Goal: Information Seeking & Learning: Learn about a topic

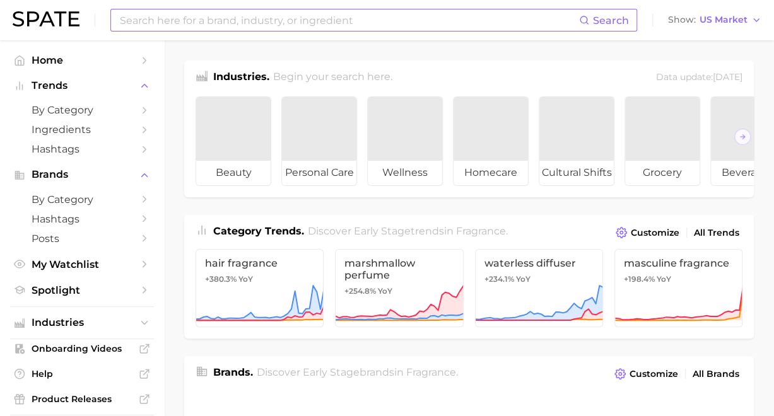
click at [323, 21] on input at bounding box center [349, 19] width 460 height 21
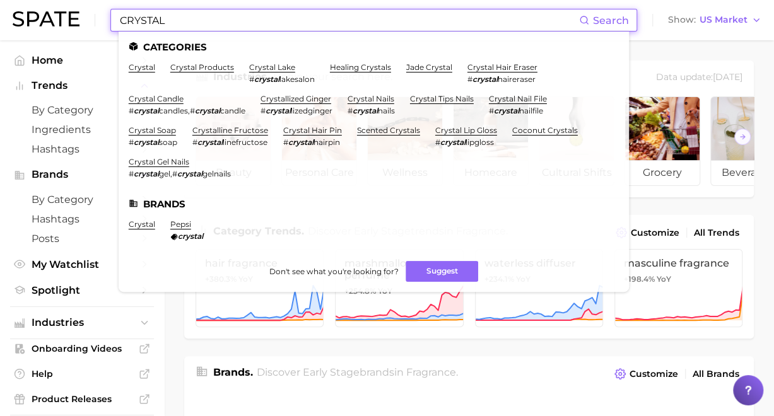
type input "CRYSTAL"
click at [291, 98] on link "crystallized ginger" at bounding box center [296, 98] width 71 height 9
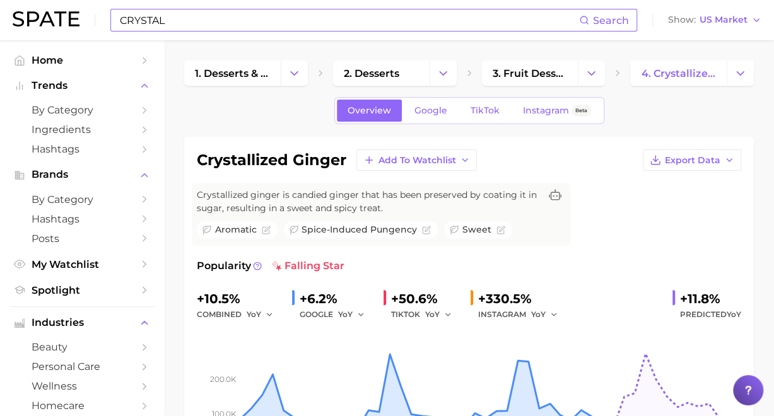
click at [380, 21] on input "CRYSTAL" at bounding box center [349, 19] width 460 height 21
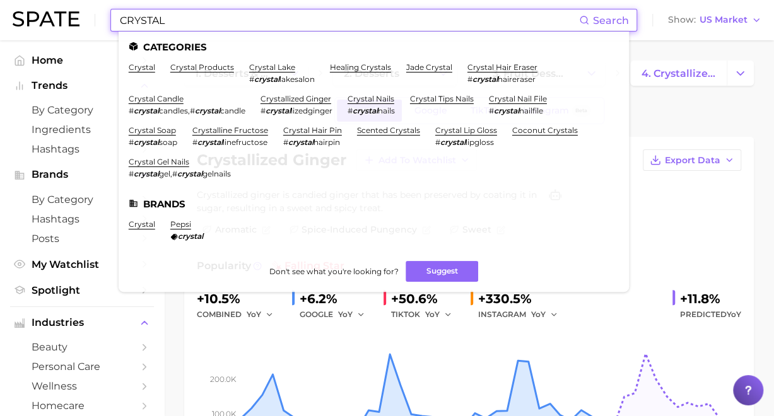
click at [380, 21] on input "CRYSTAL" at bounding box center [349, 19] width 460 height 21
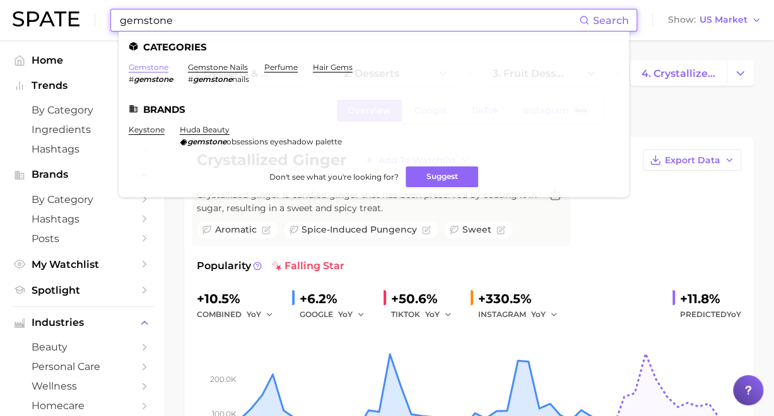
click at [139, 67] on link "gemstone" at bounding box center [149, 66] width 40 height 9
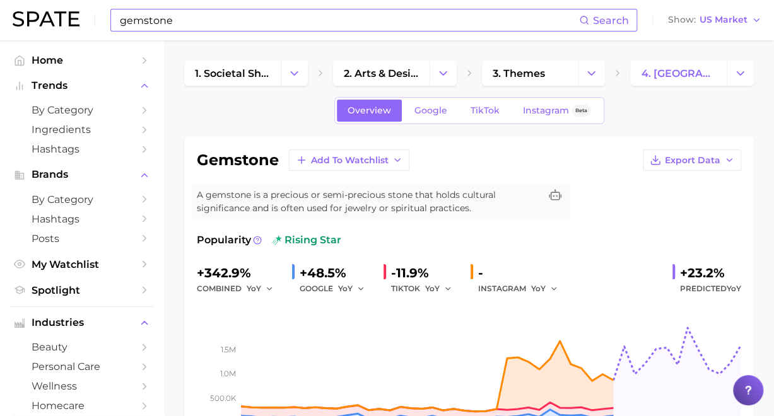
click at [302, 13] on input "gemstone" at bounding box center [349, 19] width 460 height 21
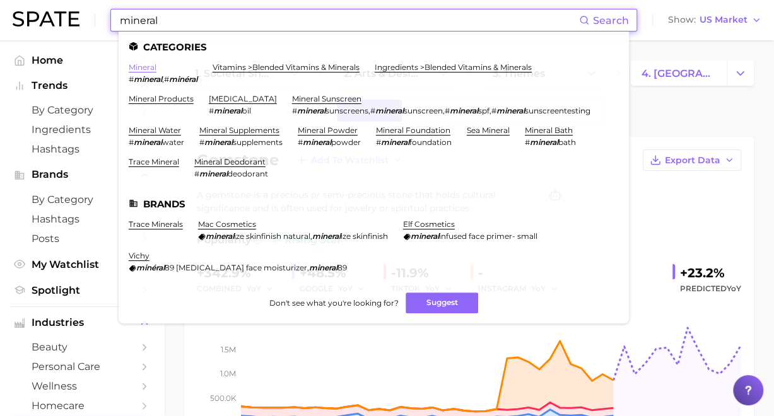
type input "mineral"
click at [136, 67] on link "mineral" at bounding box center [143, 66] width 28 height 9
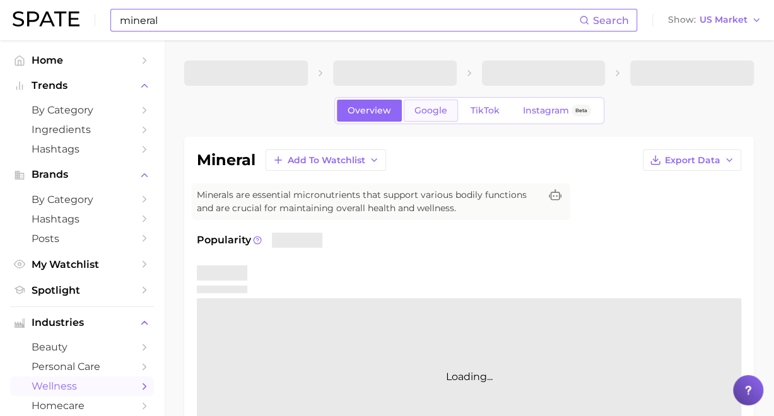
click at [452, 101] on link "Google" at bounding box center [431, 111] width 54 height 22
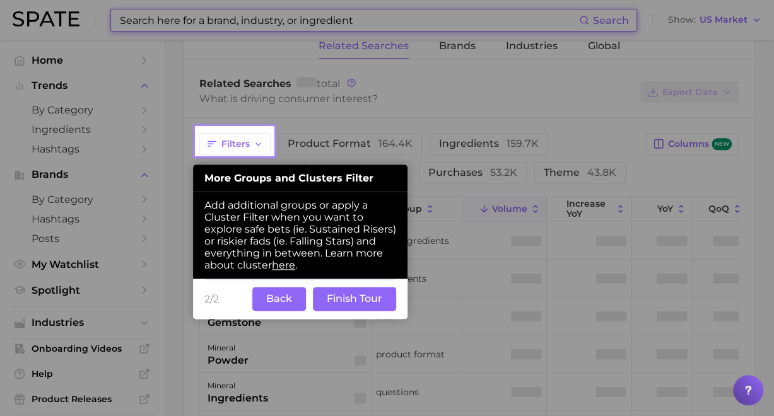
scroll to position [599, 0]
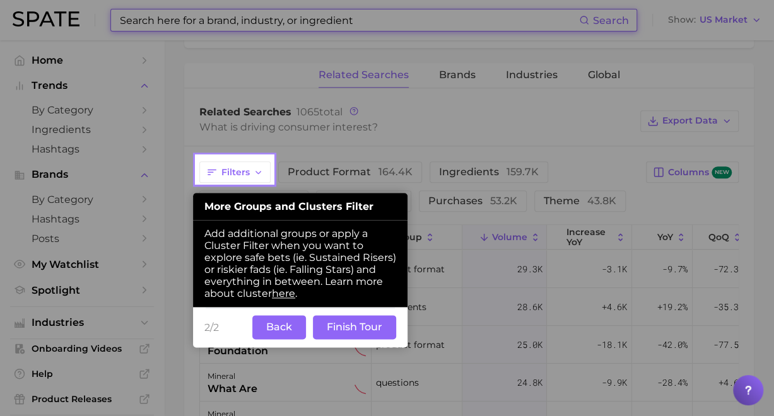
click at [271, 294] on span "Add additional groups or apply a Cluster Filter when you want to explore safe b…" at bounding box center [300, 264] width 192 height 72
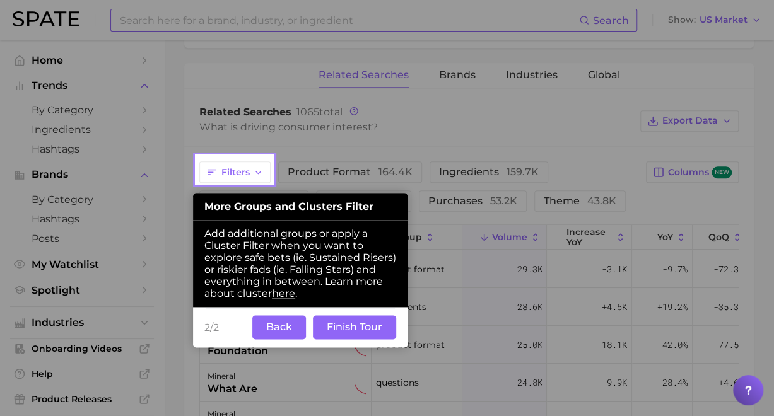
click at [276, 336] on button "Back" at bounding box center [279, 327] width 54 height 24
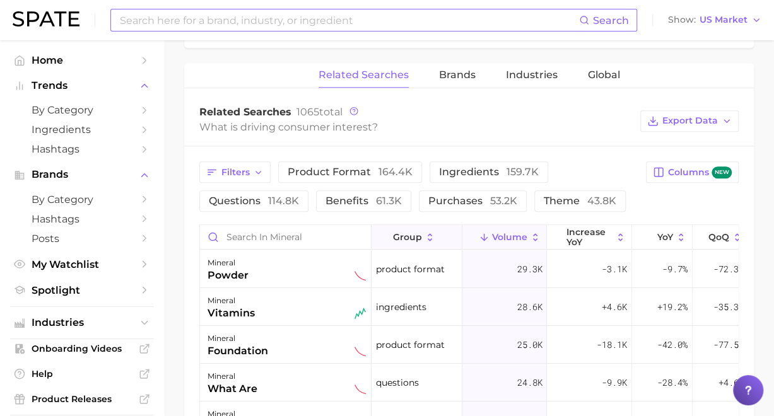
scroll to position [71, 0]
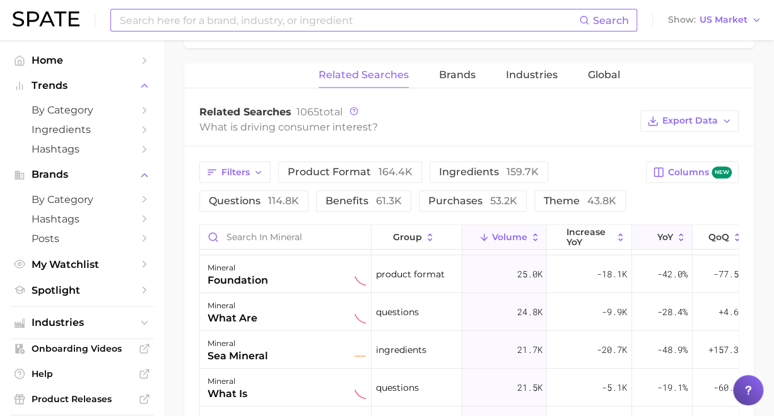
click at [682, 238] on icon at bounding box center [681, 237] width 11 height 11
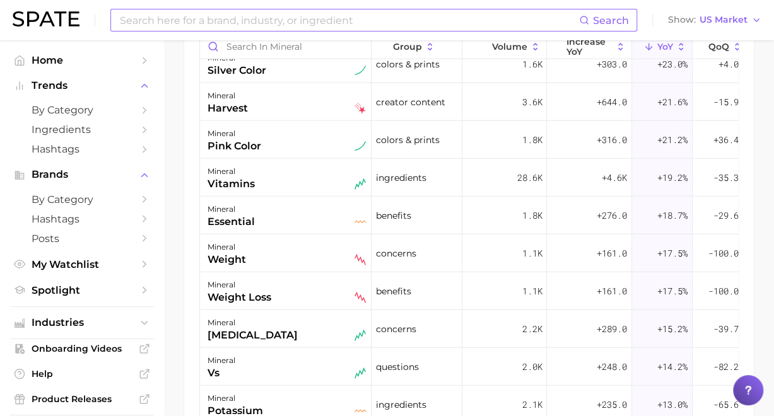
scroll to position [1650, 0]
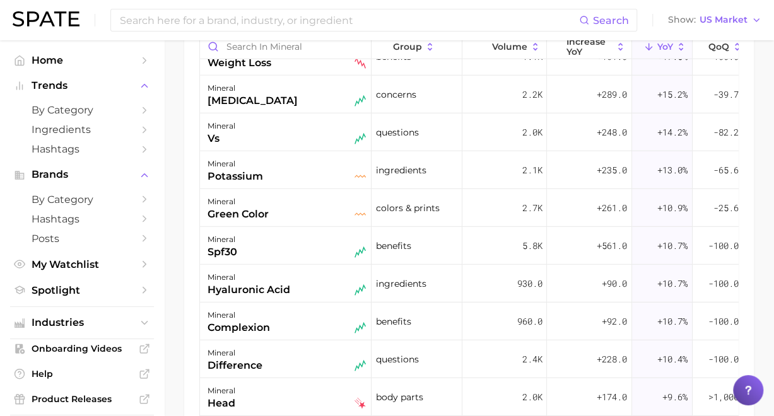
click at [228, 4] on div "Search Show US Market" at bounding box center [387, 20] width 749 height 40
click at [221, 15] on input at bounding box center [349, 19] width 460 height 21
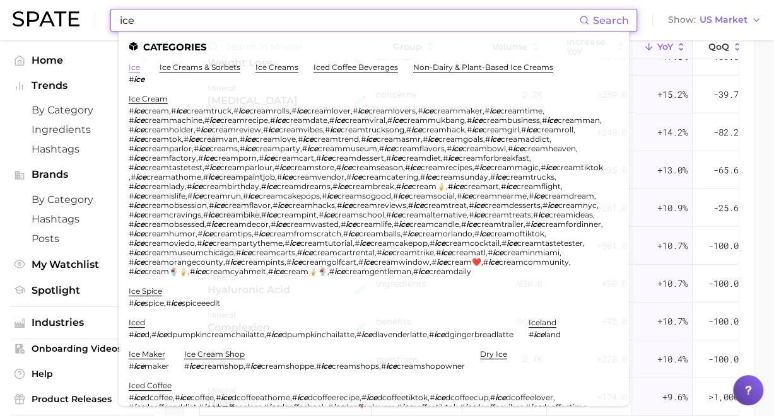
type input "ice"
click at [132, 69] on link "ice" at bounding box center [134, 66] width 11 height 9
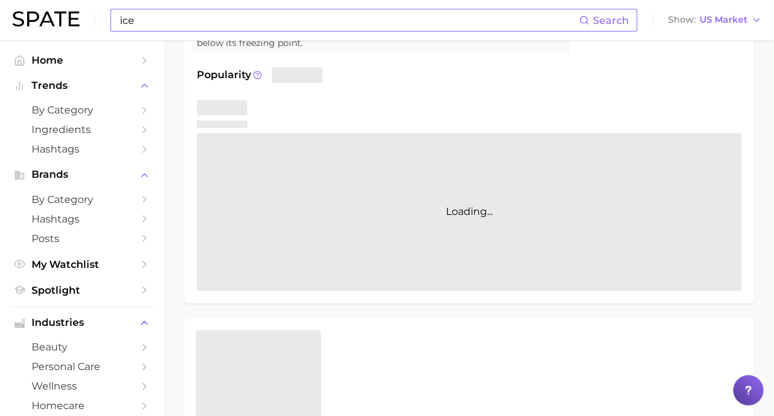
scroll to position [342, 0]
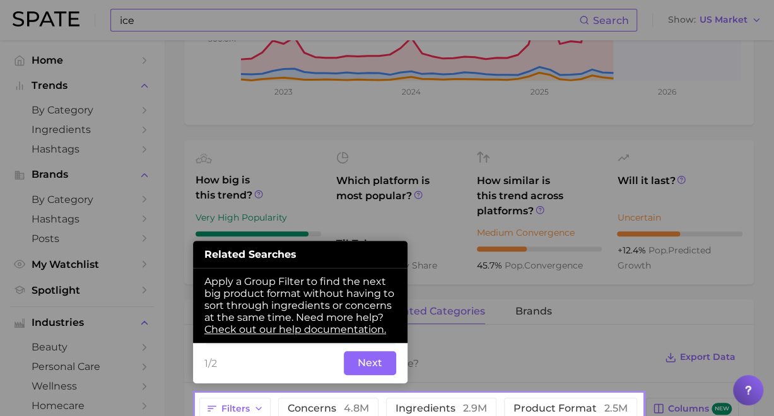
click at [354, 363] on button "Next" at bounding box center [370, 363] width 52 height 24
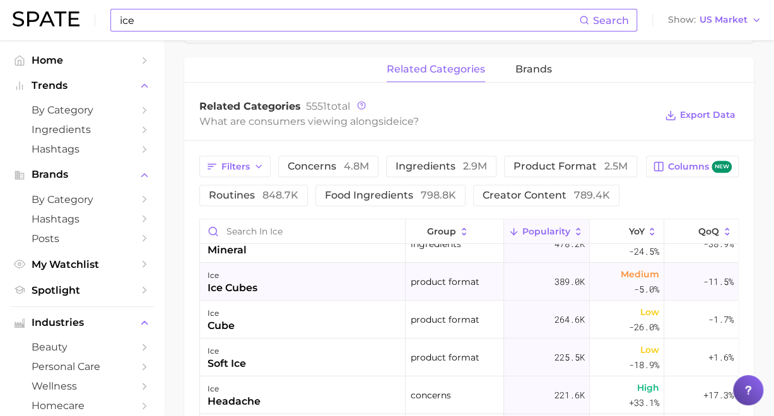
scroll to position [58, 0]
click at [271, 233] on input "Search in ice" at bounding box center [302, 232] width 205 height 24
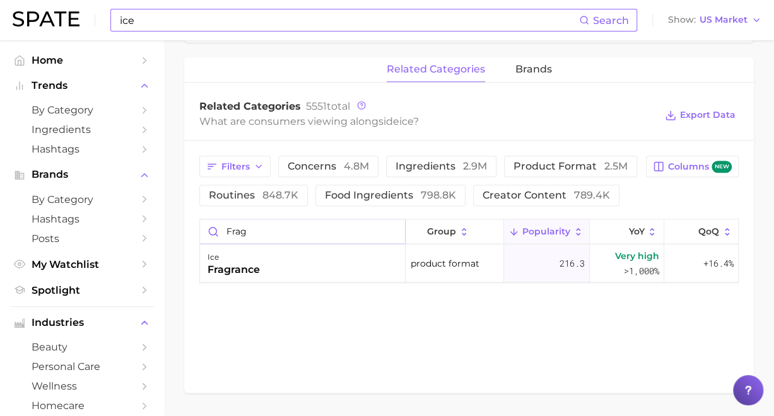
scroll to position [577, 0]
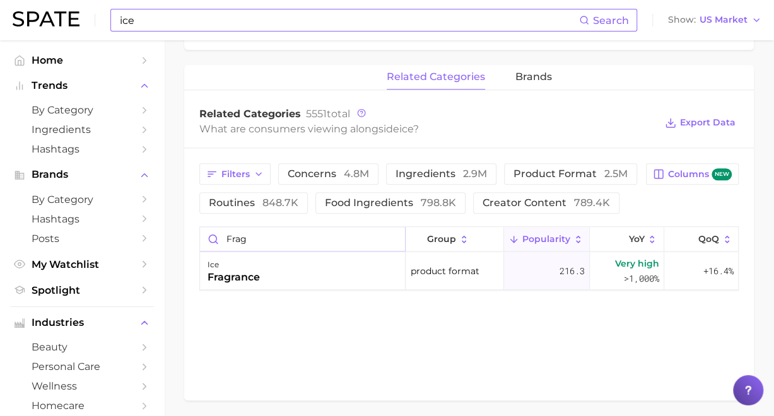
click at [276, 239] on input "frag" at bounding box center [302, 239] width 205 height 24
type input "frag"
click at [281, 16] on input "ice" at bounding box center [349, 19] width 460 height 21
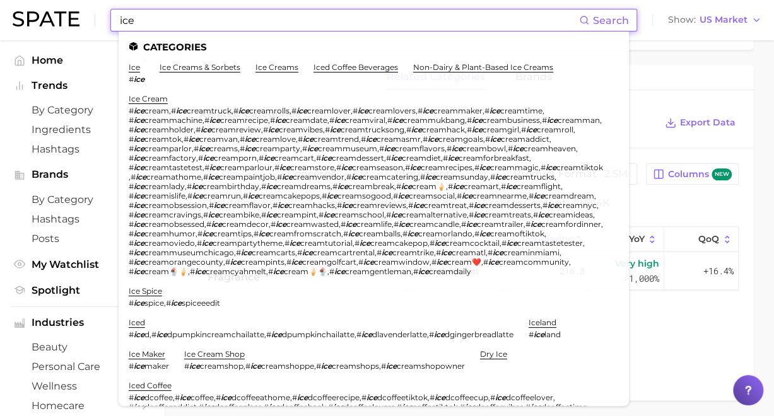
click at [281, 16] on input "ice" at bounding box center [349, 19] width 460 height 21
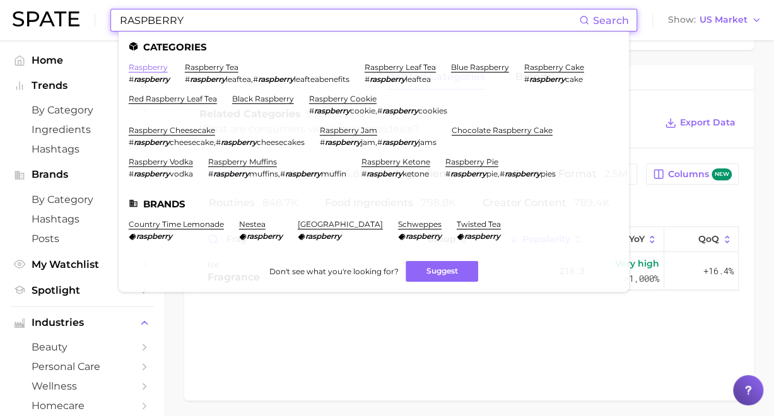
type input "RASPBERRY"
click at [134, 66] on link "raspberry" at bounding box center [148, 66] width 39 height 9
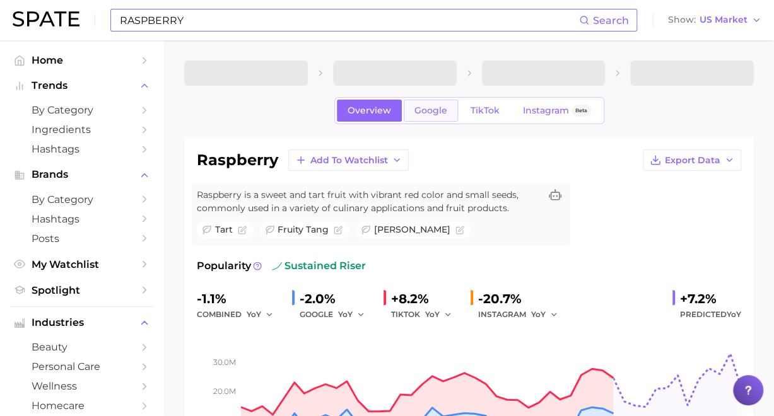
click at [420, 102] on link "Google" at bounding box center [431, 111] width 54 height 22
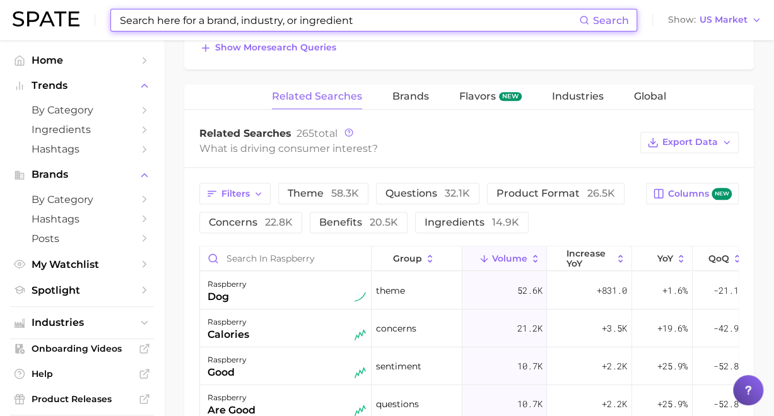
scroll to position [602, 0]
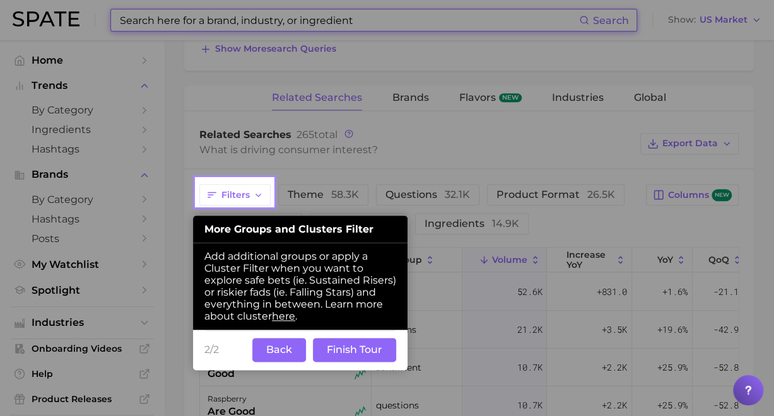
click at [281, 342] on button "Back" at bounding box center [279, 350] width 54 height 24
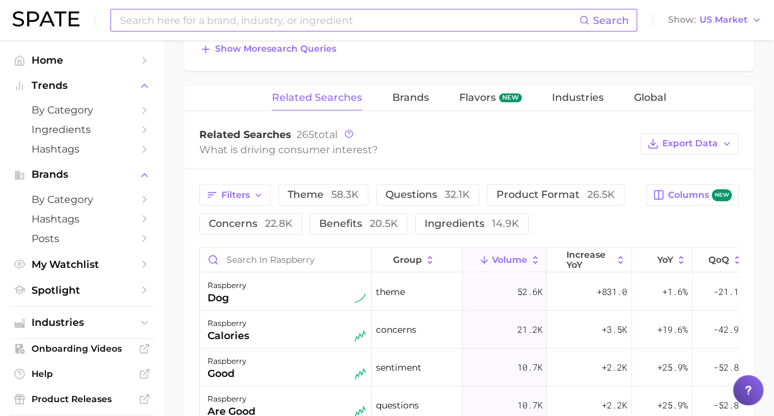
scroll to position [676, 0]
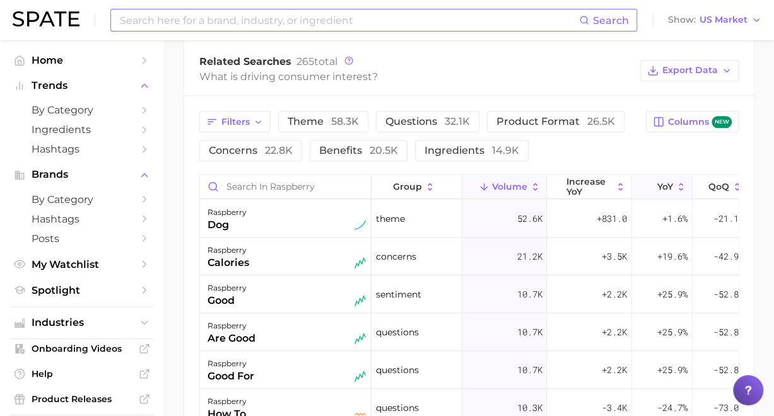
click at [650, 184] on icon at bounding box center [648, 187] width 11 height 11
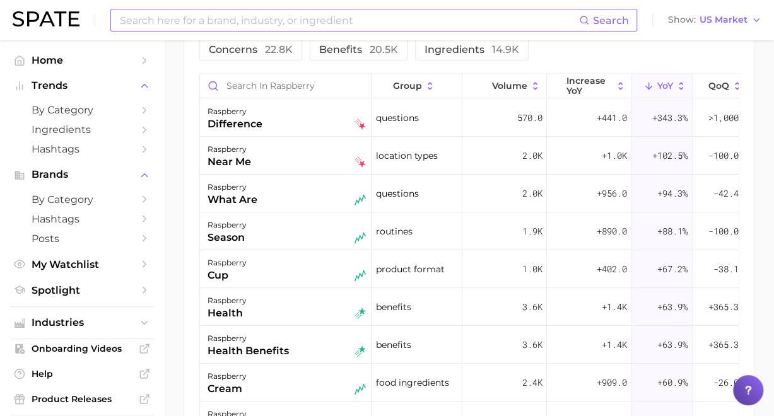
scroll to position [42, 0]
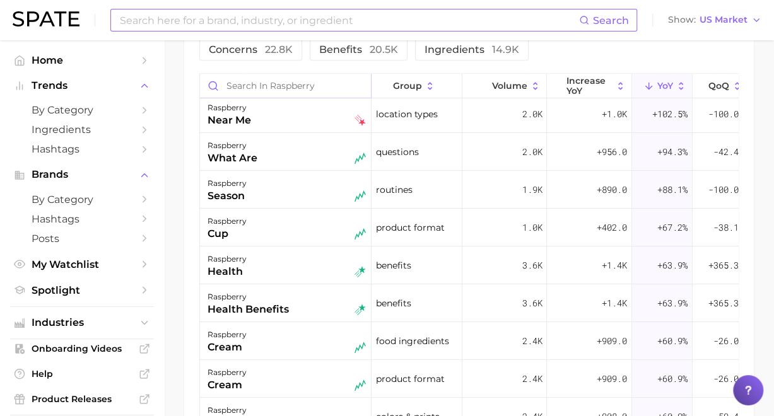
click at [278, 81] on input "Search in raspberry" at bounding box center [285, 86] width 171 height 24
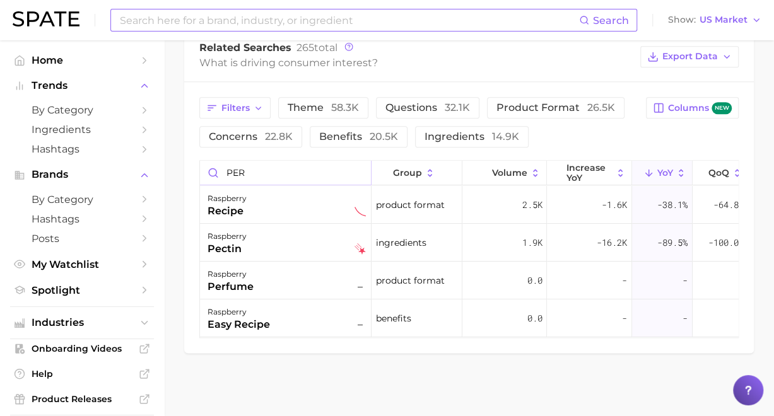
scroll to position [668, 0]
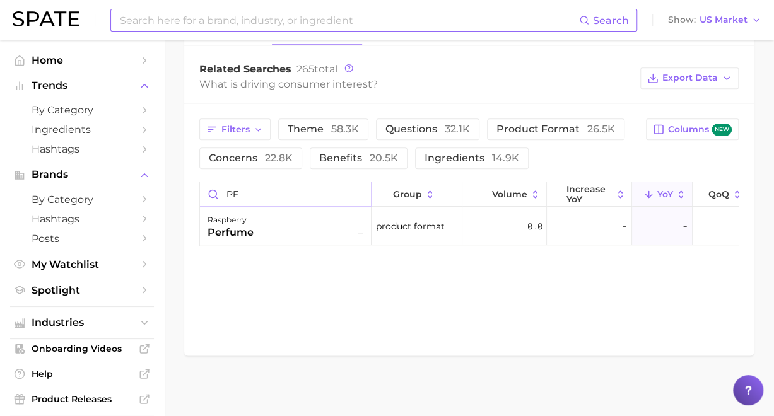
type input "P"
type input "S"
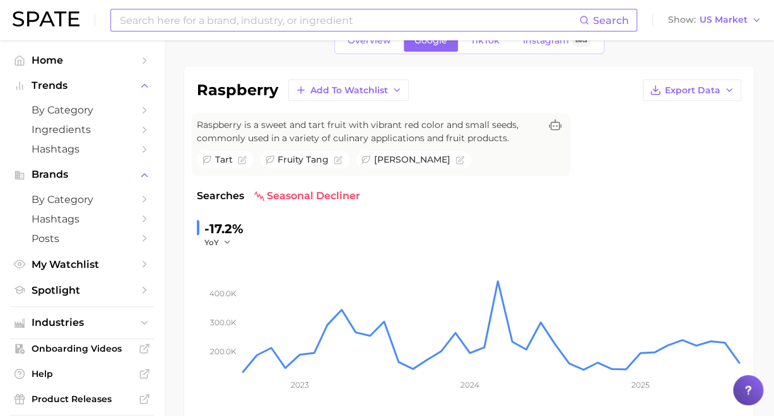
scroll to position [0, 0]
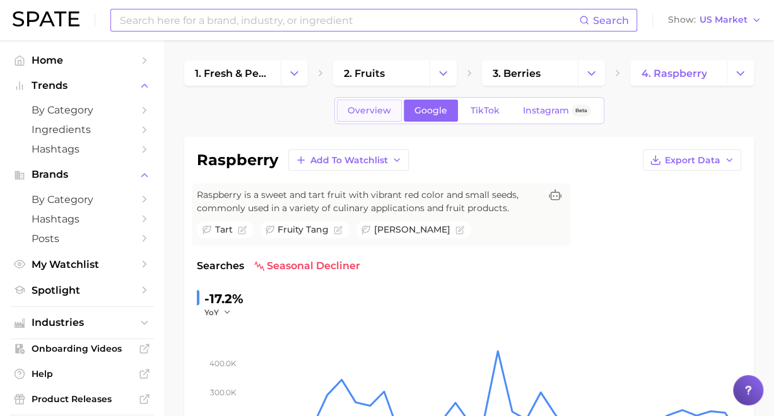
click at [374, 104] on link "Overview" at bounding box center [369, 111] width 65 height 22
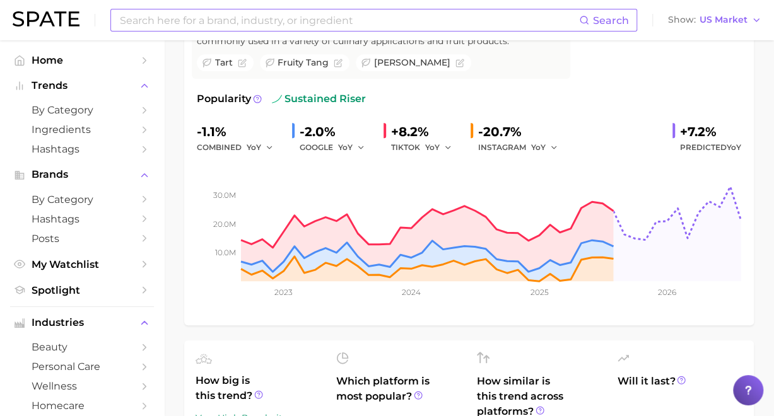
scroll to position [159, 0]
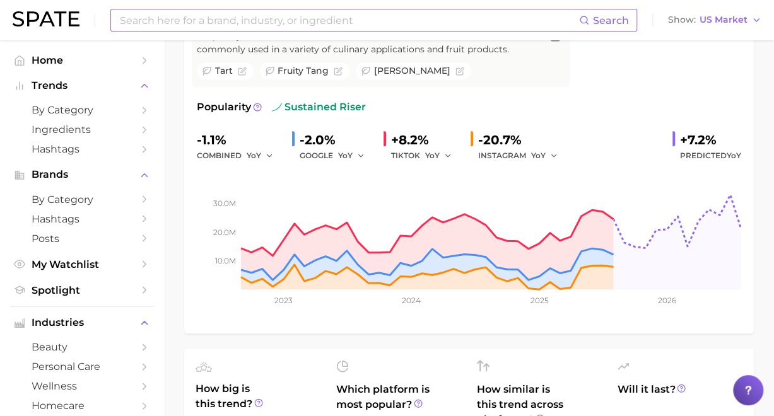
click at [261, 28] on input at bounding box center [349, 19] width 460 height 21
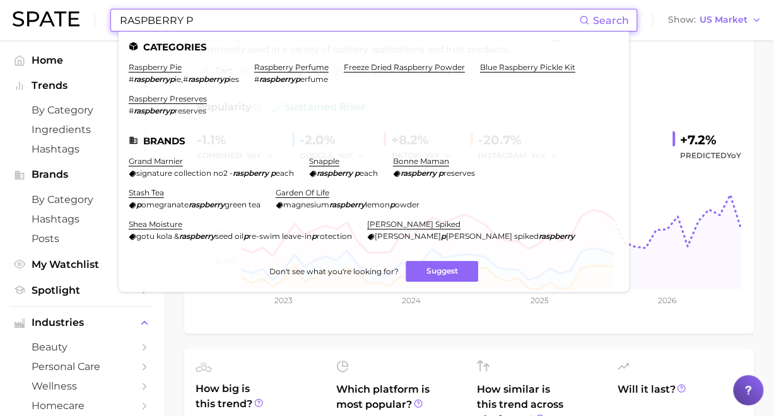
click at [304, 74] on li "raspberry perfume # raspberryp erfume" at bounding box center [291, 72] width 74 height 21
click at [295, 66] on link "raspberry perfume" at bounding box center [291, 66] width 74 height 9
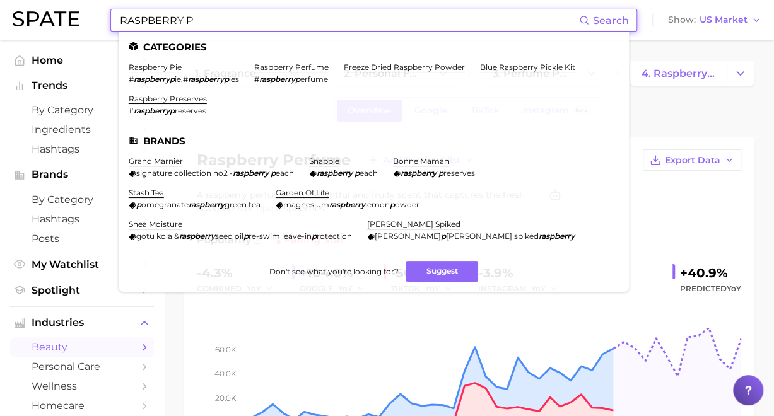
drag, startPoint x: 232, startPoint y: 22, endPoint x: -8, endPoint y: -8, distance: 241.6
click at [0, 0] on html "RASPBERRY P Search Categories raspberry pie # raspberryp ie , # raspberryp ies …" at bounding box center [387, 208] width 774 height 416
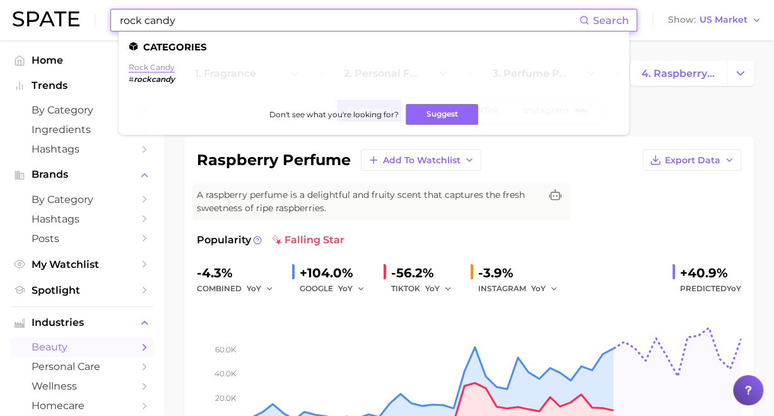
type input "rock candy"
click at [145, 65] on link "rock candy" at bounding box center [152, 66] width 46 height 9
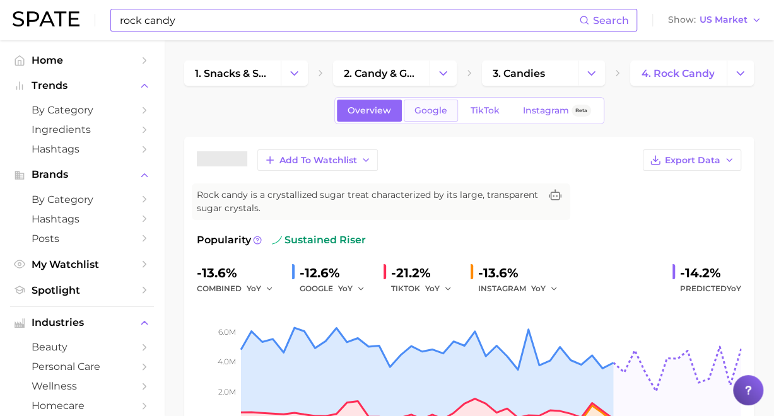
click at [422, 108] on span "Google" at bounding box center [430, 110] width 33 height 11
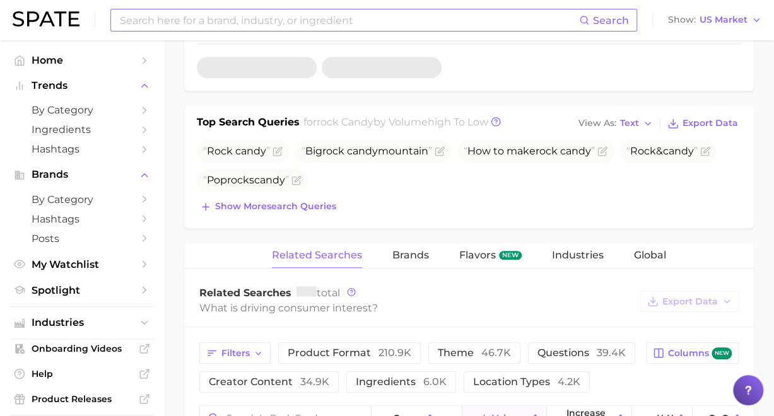
scroll to position [668, 0]
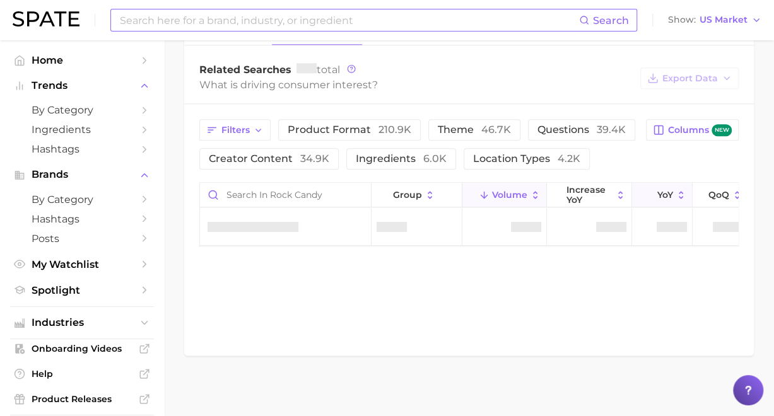
click at [674, 192] on button "YoY" at bounding box center [662, 195] width 61 height 25
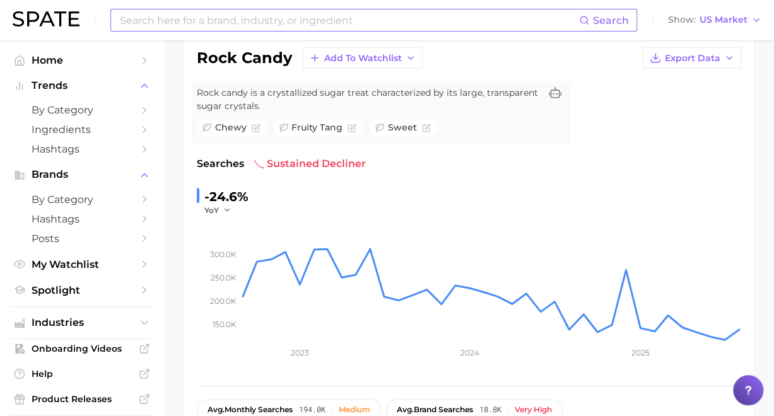
scroll to position [0, 0]
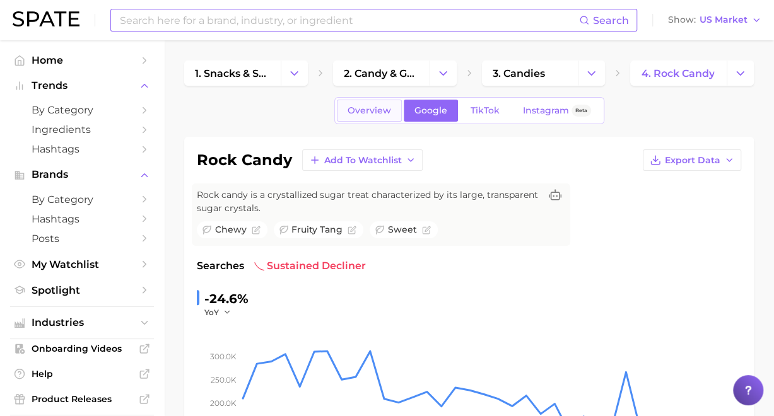
click at [360, 119] on link "Overview" at bounding box center [369, 111] width 65 height 22
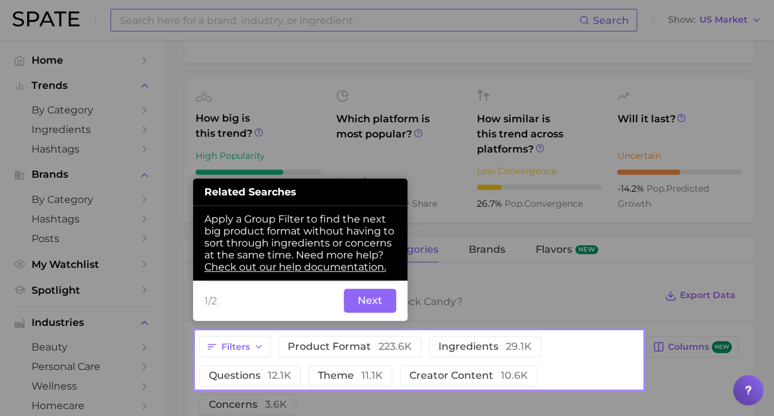
scroll to position [430, 0]
click at [363, 296] on button "Next" at bounding box center [370, 300] width 52 height 24
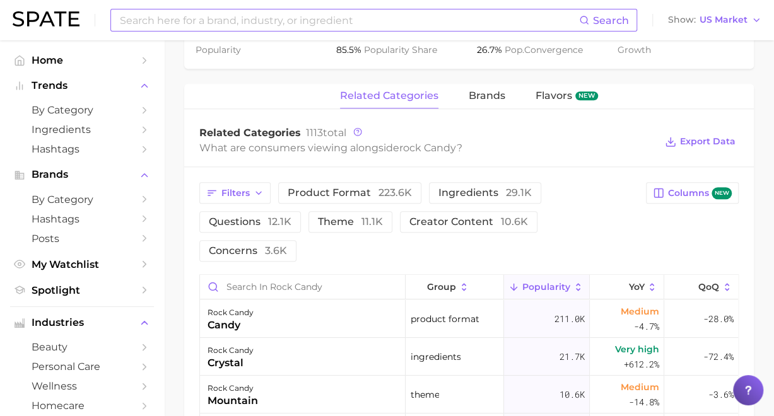
scroll to position [584, 0]
click at [628, 274] on button "YoY" at bounding box center [627, 286] width 74 height 25
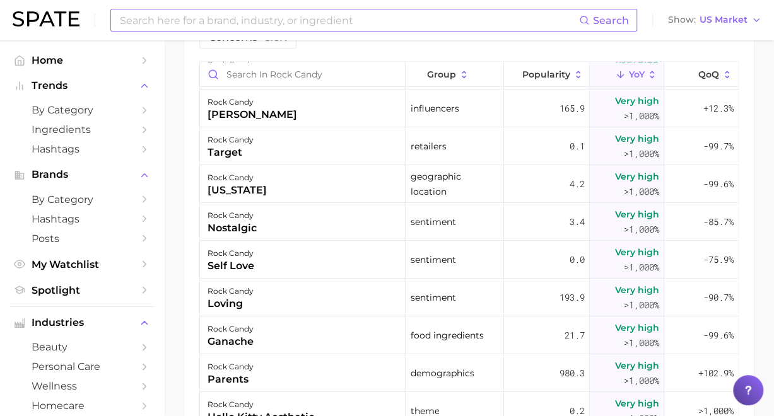
scroll to position [2128, 0]
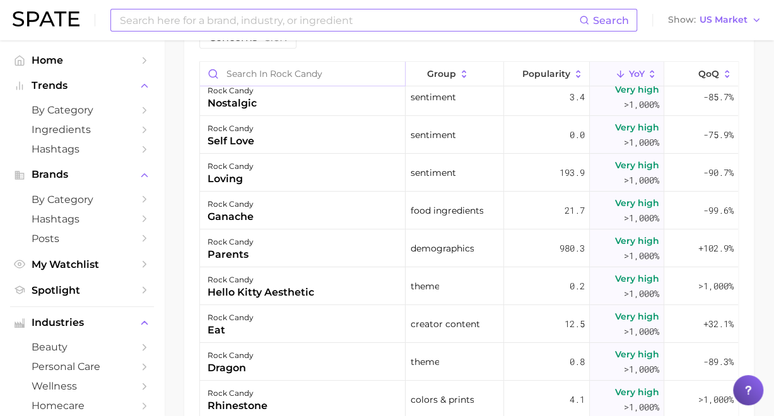
click at [284, 62] on input "Search in rock candy" at bounding box center [302, 74] width 205 height 24
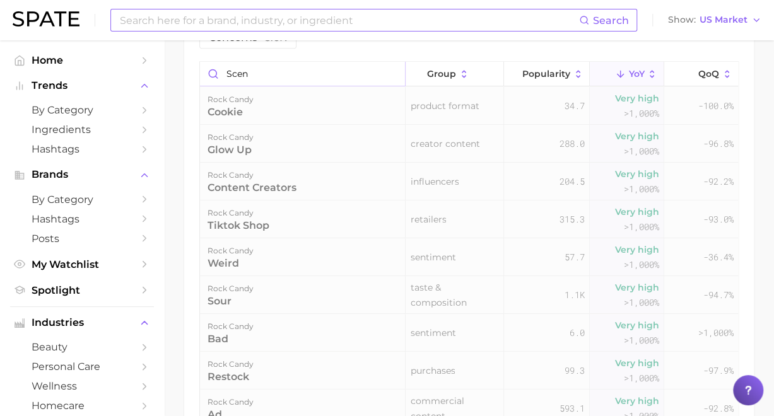
scroll to position [667, 0]
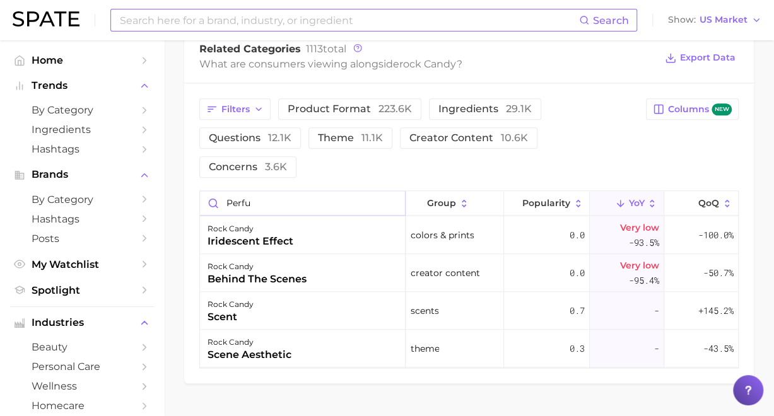
type input "perfum"
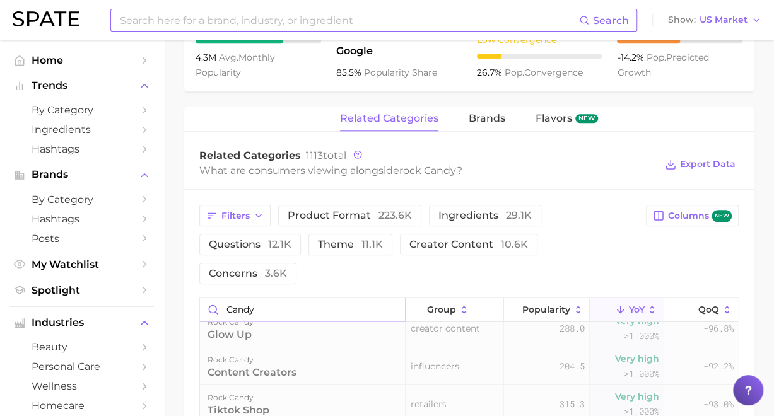
scroll to position [0, 0]
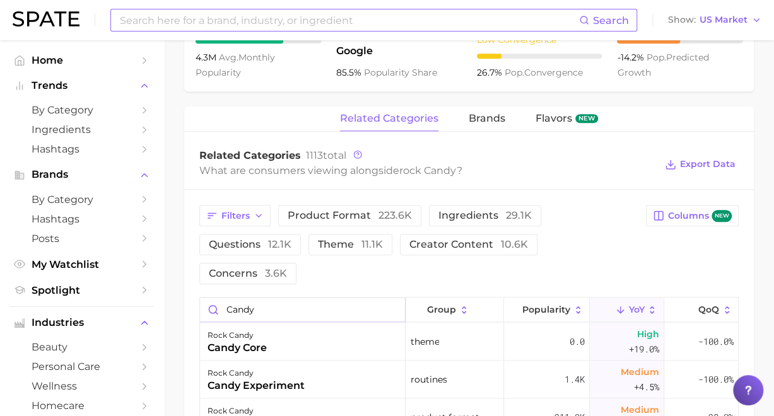
type input "candy"
